Goal: Task Accomplishment & Management: Use online tool/utility

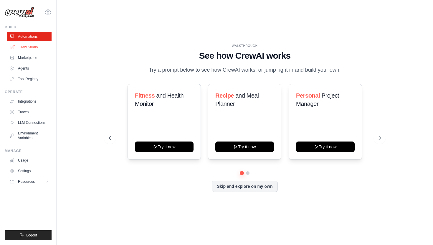
click at [30, 47] on link "Crew Studio" at bounding box center [30, 46] width 45 height 9
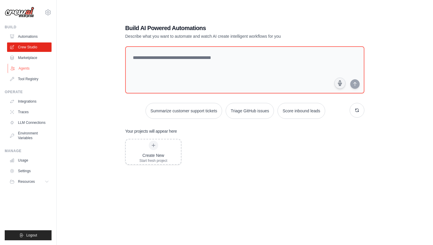
click at [28, 68] on link "Agents" at bounding box center [30, 68] width 45 height 9
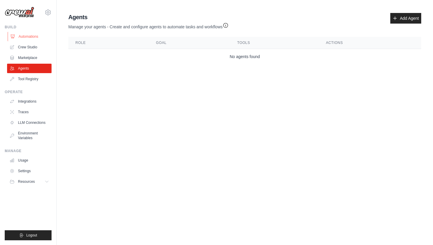
click at [27, 37] on link "Automations" at bounding box center [30, 36] width 45 height 9
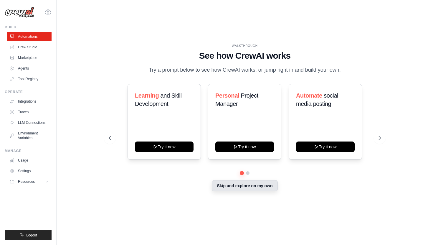
click at [253, 184] on button "Skip and explore on my own" at bounding box center [245, 185] width 66 height 11
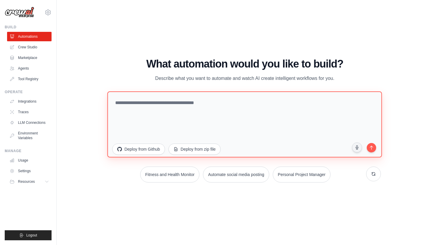
click at [205, 109] on textarea at bounding box center [245, 124] width 275 height 66
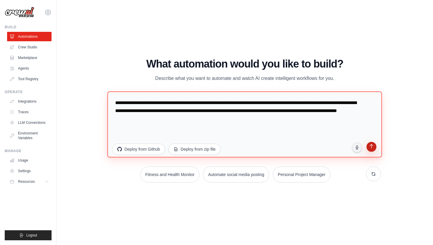
type textarea "**********"
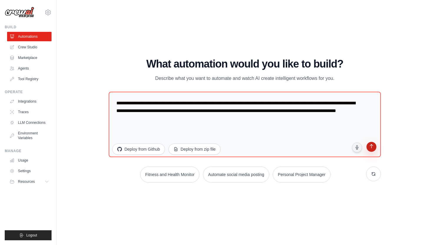
click at [372, 147] on icon "submit" at bounding box center [372, 147] width 6 height 6
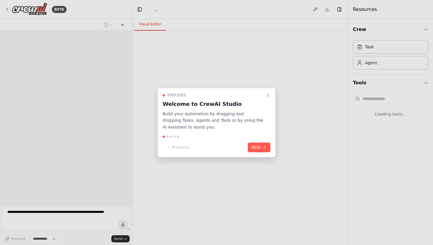
select select "****"
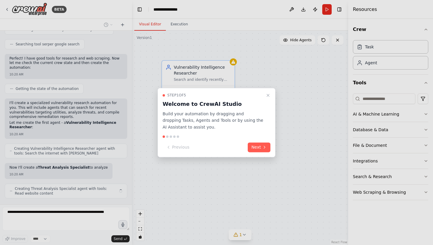
scroll to position [140, 0]
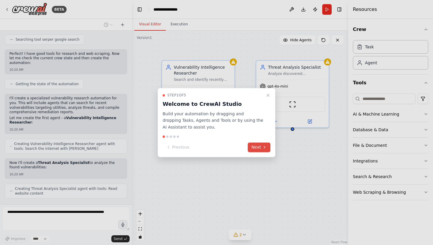
click at [254, 145] on button "Next" at bounding box center [259, 147] width 23 height 10
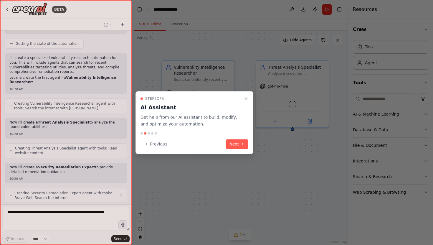
scroll to position [185, 0]
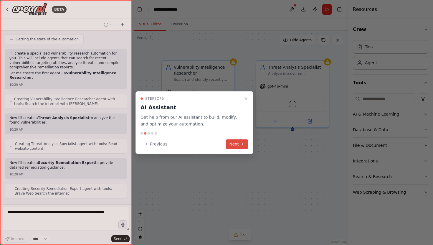
click at [239, 143] on button "Next" at bounding box center [237, 144] width 23 height 10
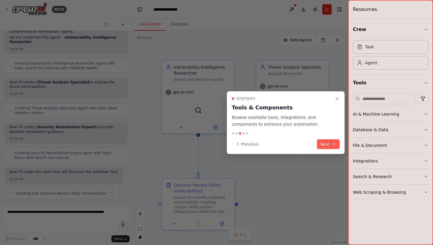
scroll to position [225, 0]
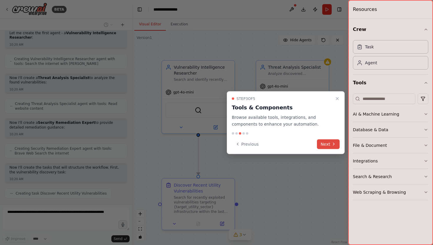
click at [328, 145] on button "Next" at bounding box center [328, 144] width 23 height 10
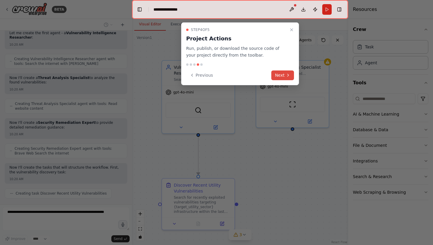
scroll to position [261, 0]
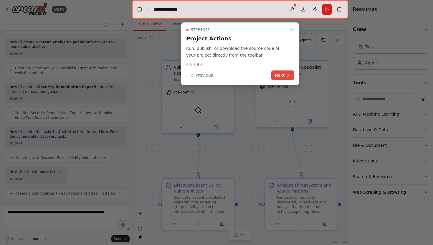
click at [285, 78] on button "Next" at bounding box center [283, 75] width 23 height 10
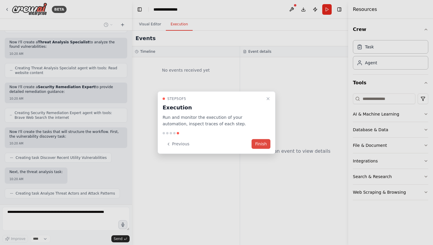
click at [258, 142] on button "Finish" at bounding box center [261, 144] width 19 height 10
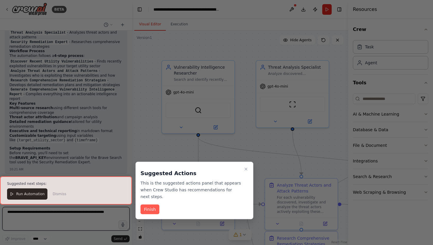
scroll to position [659, 0]
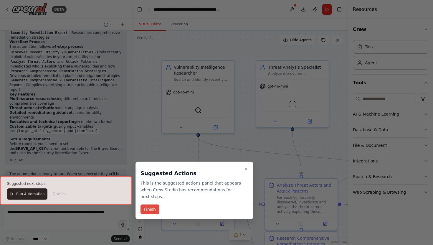
click at [153, 206] on button "Finish" at bounding box center [150, 210] width 19 height 10
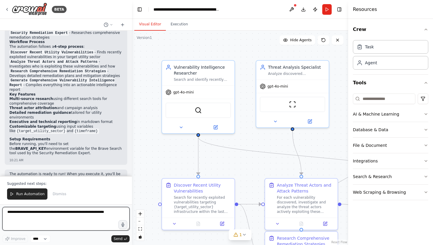
click at [32, 216] on textarea at bounding box center [65, 219] width 127 height 24
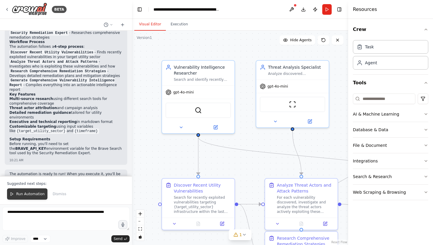
click at [25, 196] on span "Run Automation" at bounding box center [30, 194] width 29 height 5
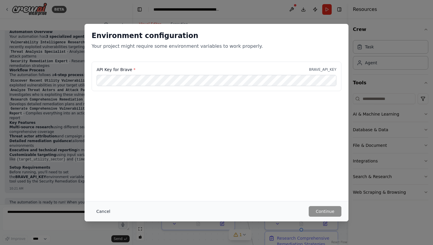
click at [106, 212] on button "Cancel" at bounding box center [103, 211] width 23 height 11
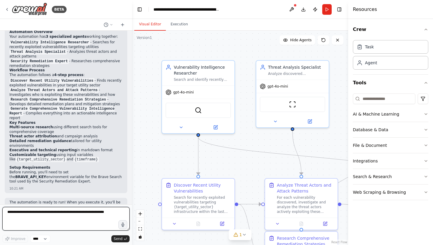
click at [52, 218] on textarea at bounding box center [65, 219] width 127 height 24
click at [30, 170] on p "Before running, you'll need to set the BRAVE_API_KEY environment variable for t…" at bounding box center [65, 177] width 113 height 14
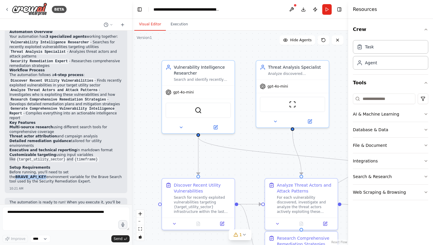
drag, startPoint x: 73, startPoint y: 145, endPoint x: 102, endPoint y: 144, distance: 29.2
click at [102, 170] on p "Before running, you'll need to set the BRAVE_API_KEY environment variable for t…" at bounding box center [65, 177] width 113 height 14
copy strong "BRAVE_API_KEY"
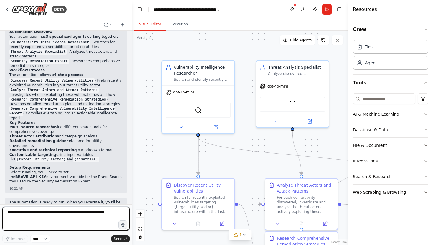
click at [68, 208] on textarea at bounding box center [65, 219] width 127 height 24
paste textarea "**********"
type textarea "**********"
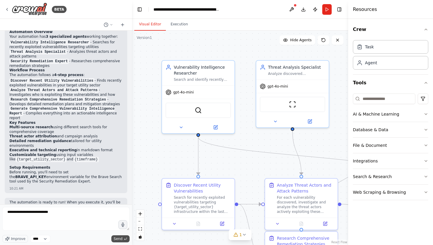
click at [121, 238] on span "Send" at bounding box center [118, 238] width 9 height 5
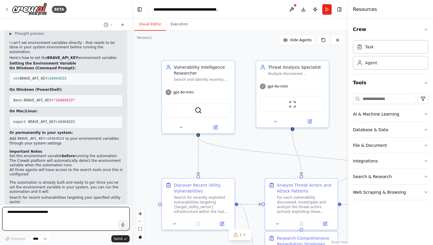
scroll to position [861, 0]
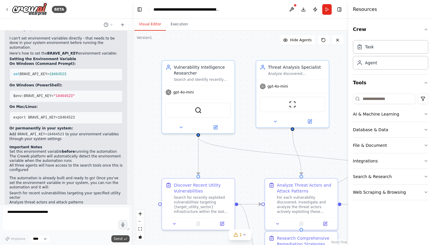
click at [117, 238] on span "Send" at bounding box center [118, 238] width 9 height 5
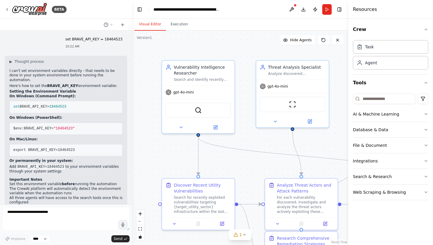
scroll to position [830, 0]
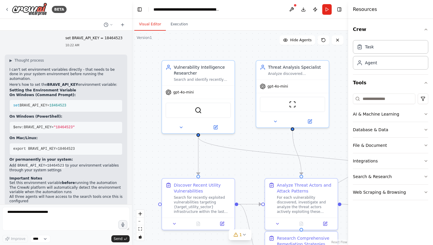
click at [20, 147] on span "export BRAVE_API_KEY=18464523" at bounding box center [44, 149] width 62 height 4
copy div "export BRAVE_API_KEY=18464523"
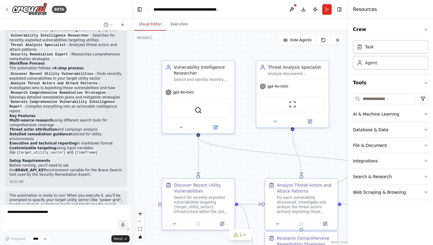
scroll to position [638, 0]
click at [326, 9] on button "Run" at bounding box center [327, 9] width 9 height 11
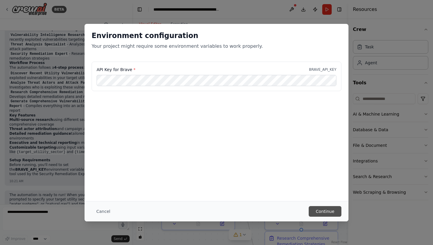
click at [319, 210] on button "Continue" at bounding box center [325, 211] width 33 height 11
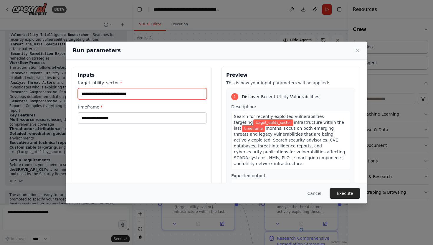
click at [118, 96] on input "target_utility_sector *" at bounding box center [142, 93] width 129 height 11
type input "**********"
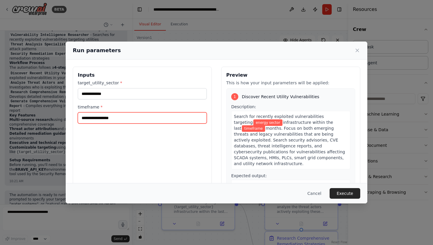
click at [116, 119] on input "timeframe *" at bounding box center [142, 117] width 129 height 11
type input "********"
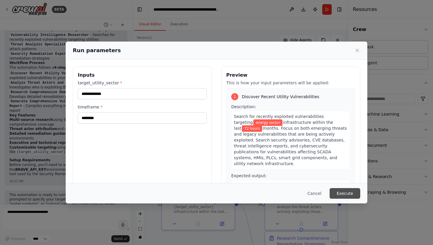
click at [344, 193] on button "Execute" at bounding box center [345, 193] width 31 height 11
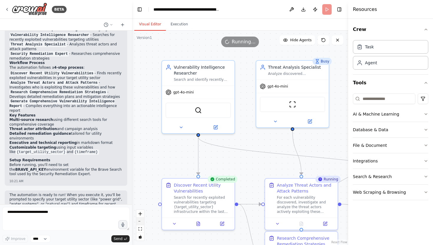
click at [140, 221] on button "zoom out" at bounding box center [140, 222] width 8 height 8
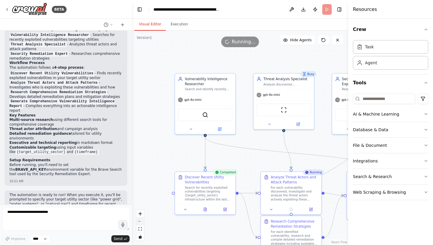
click at [140, 221] on button "zoom out" at bounding box center [140, 222] width 8 height 8
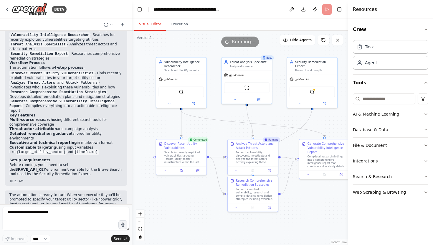
drag, startPoint x: 188, startPoint y: 159, endPoint x: 158, endPoint y: 132, distance: 40.5
click at [158, 132] on div ".deletable-edge-delete-btn { width: 20px; height: 20px; border: 0px solid #ffff…" at bounding box center [240, 138] width 216 height 214
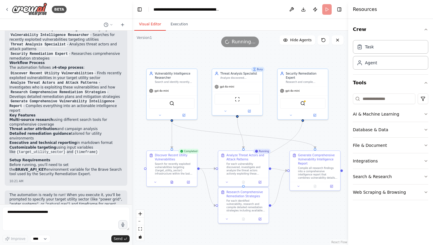
drag, startPoint x: 304, startPoint y: 202, endPoint x: 295, endPoint y: 213, distance: 14.5
click at [295, 213] on div ".deletable-edge-delete-btn { width: 20px; height: 20px; border: 0px solid #ffff…" at bounding box center [240, 138] width 216 height 214
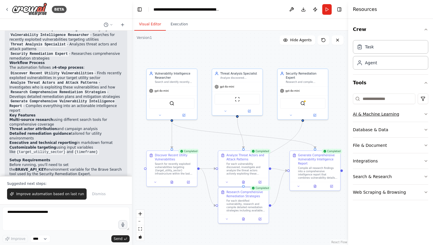
click at [424, 114] on icon "button" at bounding box center [426, 114] width 5 height 5
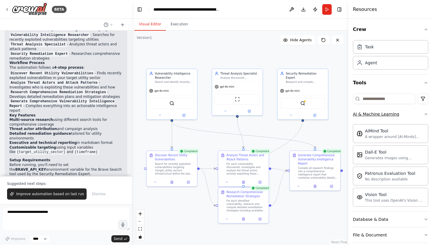
click at [424, 114] on icon "button" at bounding box center [426, 114] width 5 height 5
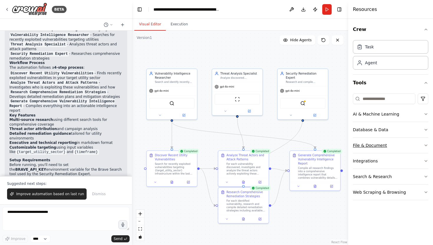
click at [425, 146] on icon "button" at bounding box center [426, 145] width 5 height 5
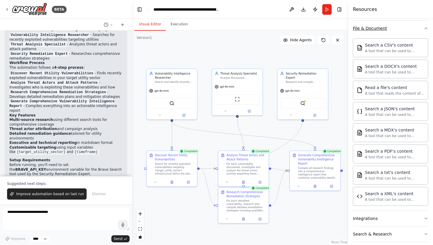
scroll to position [139, 0]
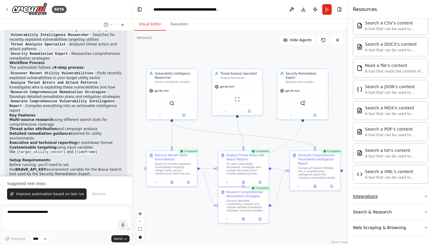
click at [427, 196] on icon "button" at bounding box center [426, 196] width 2 height 1
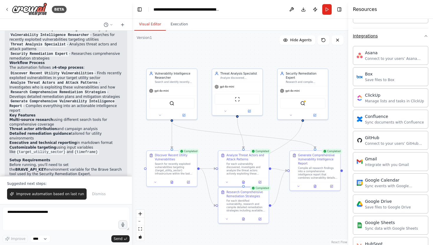
scroll to position [309, 0]
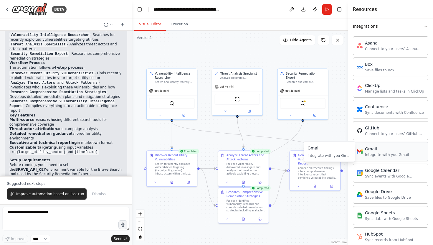
click at [407, 160] on div "Gmail Integrate with you Gmail" at bounding box center [390, 151] width 75 height 19
click at [375, 152] on div "Integrate with you Gmail" at bounding box center [387, 154] width 44 height 5
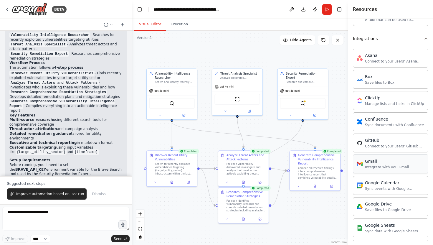
scroll to position [295, 0]
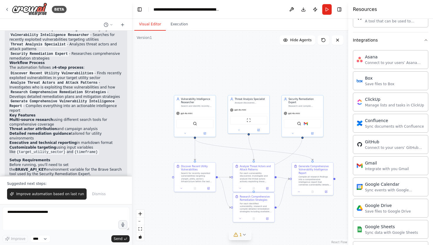
click at [245, 237] on button "1" at bounding box center [240, 234] width 23 height 11
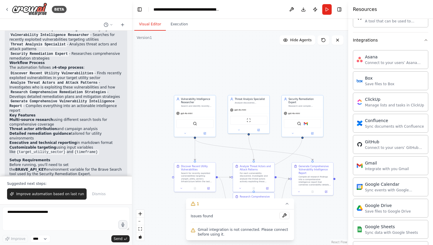
click at [236, 232] on span "Gmail integration is not connected. Please connect before using it." at bounding box center [244, 231] width 92 height 9
click at [286, 214] on button at bounding box center [285, 215] width 10 height 7
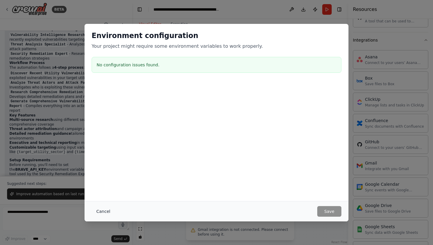
click at [103, 214] on button "Cancel" at bounding box center [103, 211] width 23 height 11
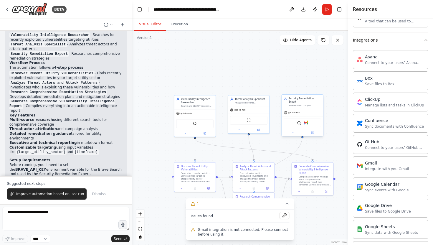
click at [307, 121] on div "BraveSearchTool Gmail" at bounding box center [302, 123] width 37 height 9
click at [386, 162] on div "Gmail" at bounding box center [387, 163] width 44 height 6
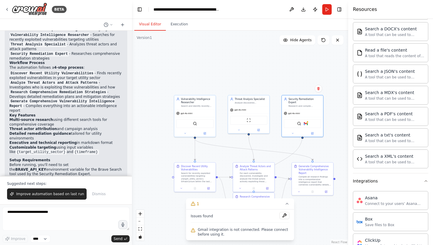
scroll to position [0, 0]
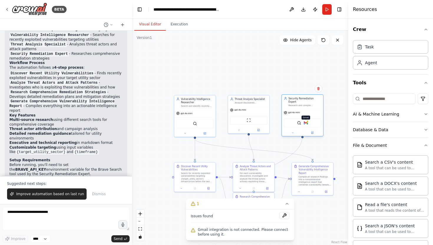
click at [305, 121] on img at bounding box center [306, 123] width 4 height 4
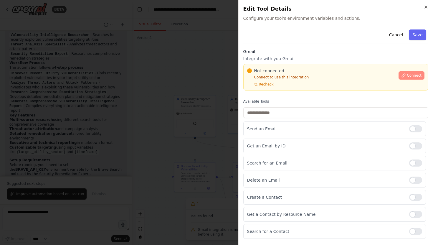
click at [407, 77] on span "Connect" at bounding box center [414, 75] width 15 height 5
click at [264, 84] on span "Recheck" at bounding box center [266, 84] width 15 height 5
click at [264, 77] on p "Connect to use this integration" at bounding box center [321, 77] width 148 height 5
click at [277, 70] on span "Not connected" at bounding box center [269, 71] width 30 height 6
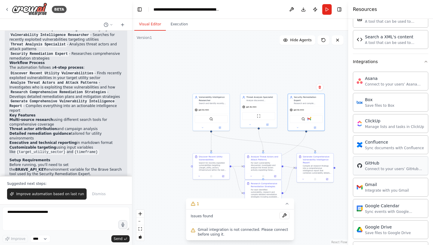
scroll to position [279, 0]
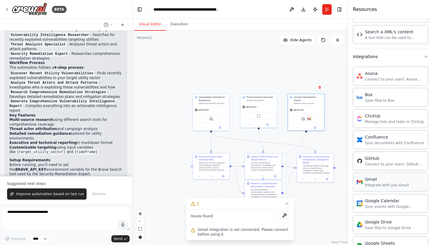
click at [386, 188] on div "Gmail Integrate with you Gmail" at bounding box center [390, 181] width 75 height 19
click at [381, 179] on div "Gmail" at bounding box center [387, 179] width 44 height 6
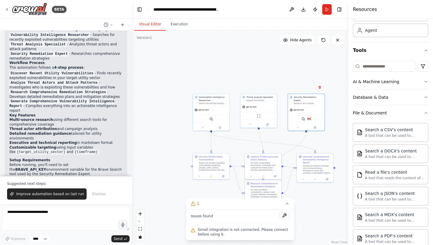
scroll to position [0, 0]
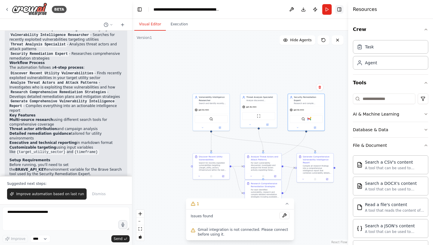
click at [335, 9] on button "Toggle Right Sidebar" at bounding box center [339, 9] width 8 height 8
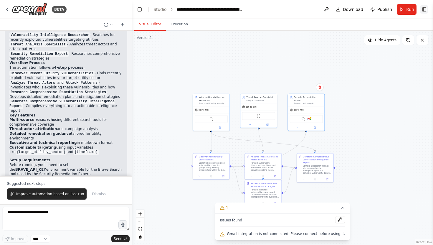
click at [424, 10] on button "Toggle Right Sidebar" at bounding box center [424, 9] width 8 height 8
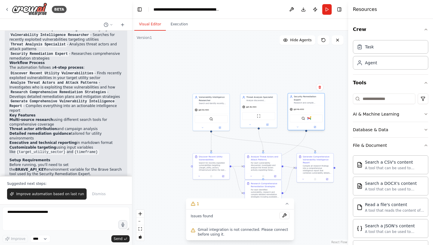
click at [307, 117] on div "BraveSearchTool Gmail" at bounding box center [306, 118] width 33 height 8
click at [316, 126] on icon at bounding box center [315, 127] width 2 height 2
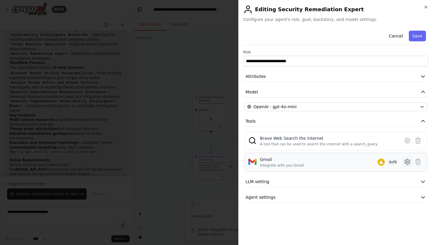
click at [412, 162] on button at bounding box center [407, 162] width 11 height 11
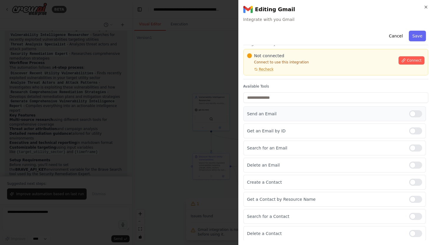
scroll to position [18, 0]
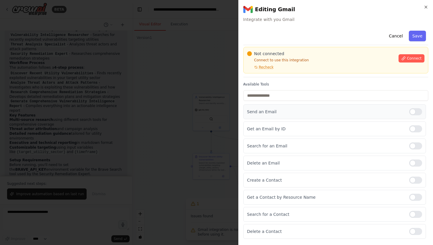
click at [411, 111] on div at bounding box center [415, 111] width 13 height 7
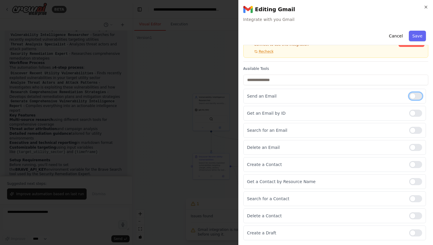
scroll to position [0, 0]
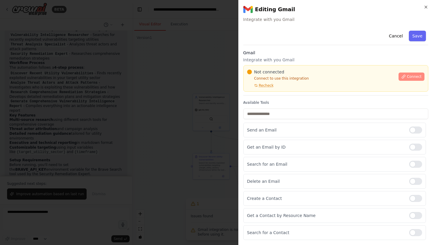
click at [407, 76] on button "Connect" at bounding box center [412, 77] width 26 height 8
click at [260, 73] on span "Not connected" at bounding box center [269, 72] width 30 height 6
click at [140, 75] on div at bounding box center [216, 122] width 433 height 245
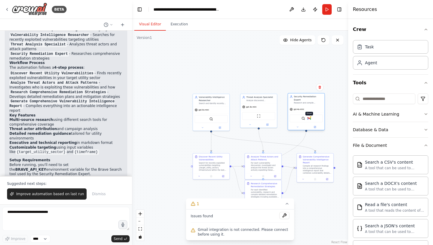
click at [308, 116] on img at bounding box center [310, 118] width 4 height 4
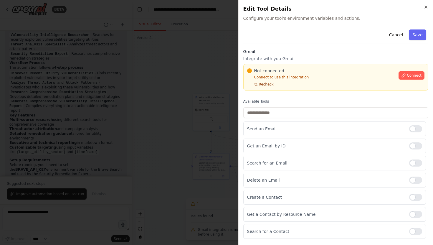
click at [267, 85] on span "Recheck" at bounding box center [266, 84] width 15 height 5
click at [418, 75] on span "Connect" at bounding box center [414, 75] width 15 height 5
click at [418, 36] on button "Save" at bounding box center [417, 34] width 17 height 11
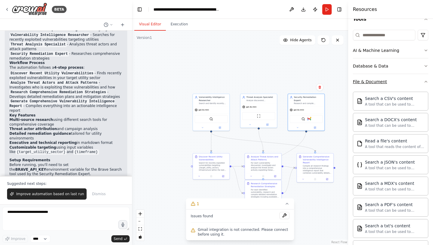
scroll to position [55, 0]
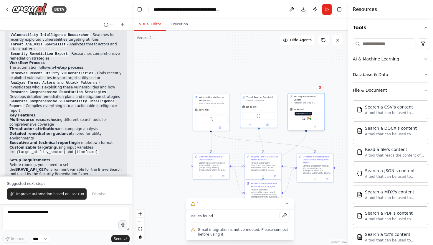
click at [305, 116] on img at bounding box center [304, 118] width 4 height 4
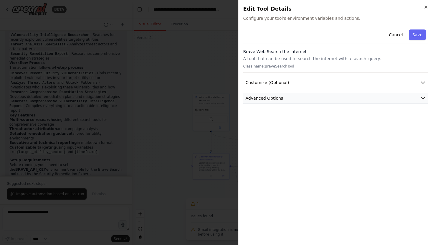
click at [339, 95] on button "Advanced Options" at bounding box center [336, 98] width 185 height 11
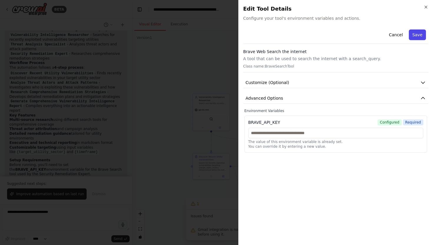
click at [414, 34] on button "Save" at bounding box center [417, 34] width 17 height 11
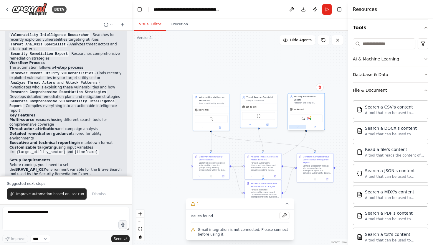
click at [299, 126] on button at bounding box center [297, 127] width 17 height 4
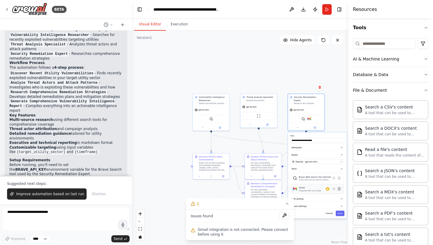
click at [340, 188] on button at bounding box center [339, 188] width 5 height 5
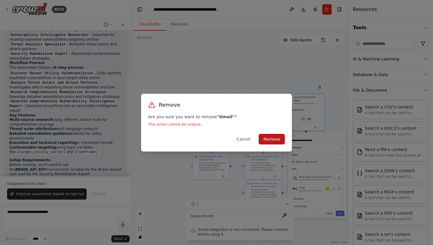
click at [275, 140] on button "Remove" at bounding box center [272, 139] width 26 height 11
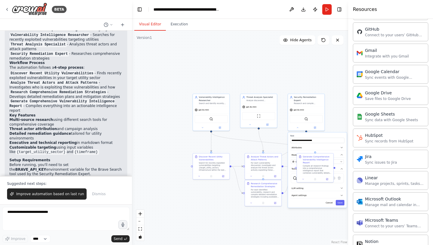
scroll to position [408, 0]
click at [380, 99] on div "Save files to Google Drive" at bounding box center [388, 98] width 46 height 5
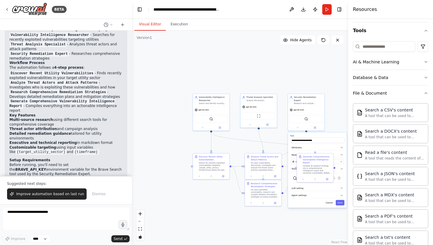
scroll to position [51, 0]
click at [381, 80] on div "Database & Data" at bounding box center [370, 79] width 35 height 6
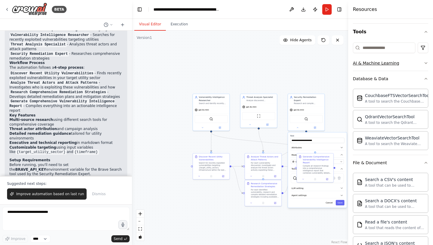
click at [382, 61] on div "AI & Machine Learning" at bounding box center [376, 63] width 46 height 6
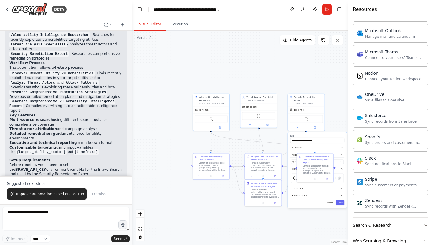
scroll to position [748, 0]
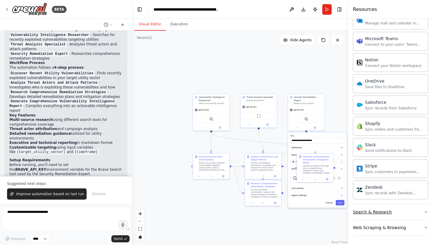
click at [376, 211] on div "Search & Research" at bounding box center [372, 212] width 39 height 6
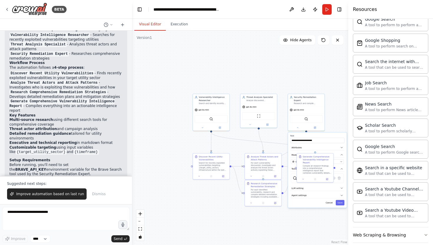
scroll to position [1049, 0]
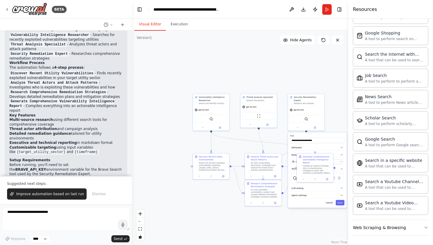
click at [219, 62] on div ".deletable-edge-delete-btn { width: 20px; height: 20px; border: 0px solid #ffff…" at bounding box center [240, 138] width 216 height 214
click at [293, 11] on button at bounding box center [291, 9] width 9 height 11
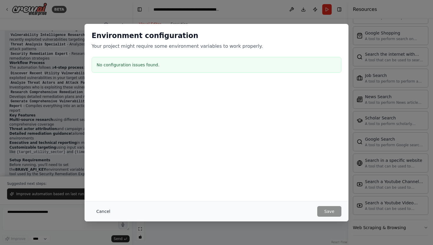
click at [106, 210] on button "Cancel" at bounding box center [103, 211] width 23 height 11
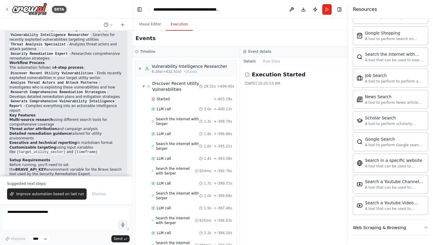
click at [182, 29] on button "Execution" at bounding box center [179, 24] width 27 height 12
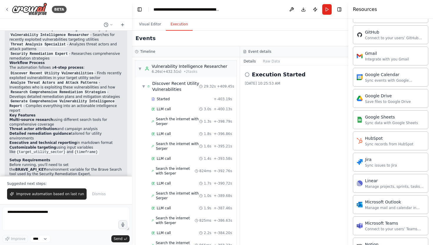
scroll to position [562, 0]
click at [152, 26] on button "Visual Editor" at bounding box center [150, 24] width 32 height 12
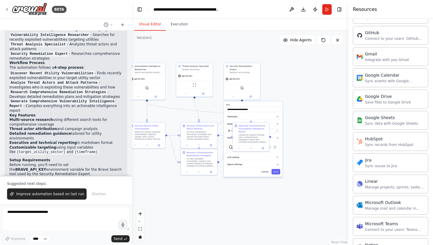
drag, startPoint x: 260, startPoint y: 76, endPoint x: 195, endPoint y: 45, distance: 71.6
click at [195, 45] on div ".deletable-edge-delete-btn { width: 20px; height: 20px; border: 0px solid #ffff…" at bounding box center [240, 138] width 216 height 214
click at [250, 219] on div ".deletable-edge-delete-btn { width: 20px; height: 20px; border: 0px solid #ffff…" at bounding box center [240, 138] width 216 height 214
click at [268, 170] on button "Cancel" at bounding box center [265, 171] width 11 height 5
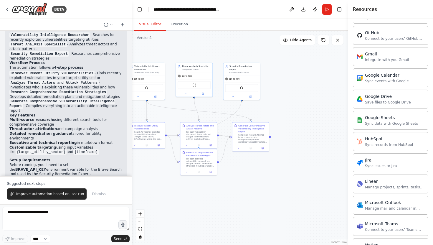
click at [268, 170] on div ".deletable-edge-delete-btn { width: 20px; height: 20px; border: 0px solid #ffff…" at bounding box center [240, 138] width 216 height 214
click at [249, 95] on icon at bounding box center [250, 96] width 2 height 2
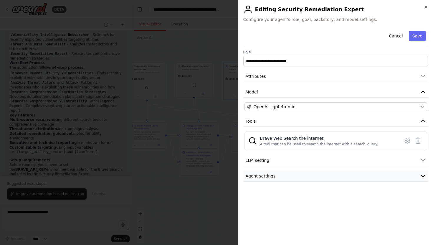
click at [300, 176] on button "Agent settings" at bounding box center [336, 176] width 185 height 11
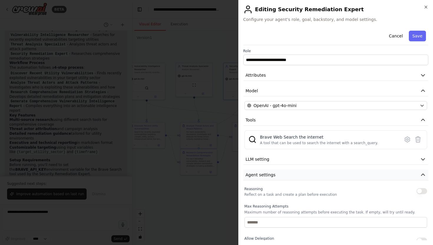
scroll to position [0, 0]
click at [399, 34] on button "Cancel" at bounding box center [396, 36] width 21 height 11
